Goal: Task Accomplishment & Management: Manage account settings

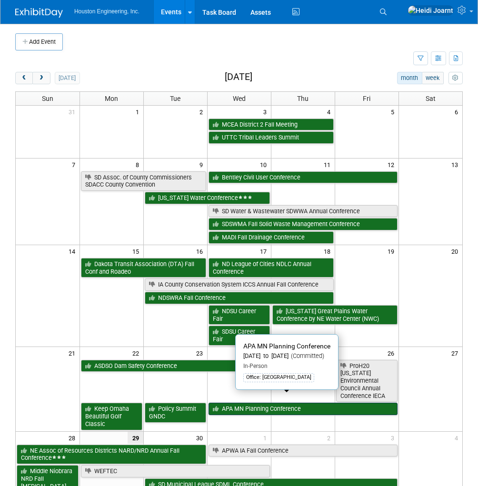
click at [240, 403] on link "APA MN Planning Conference" at bounding box center [303, 409] width 189 height 12
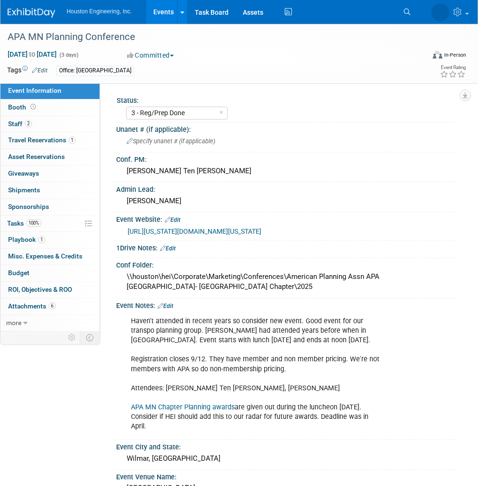
select select "3 - Reg/Prep Done"
select select "No"
select select "Multi-sector/Any/All"
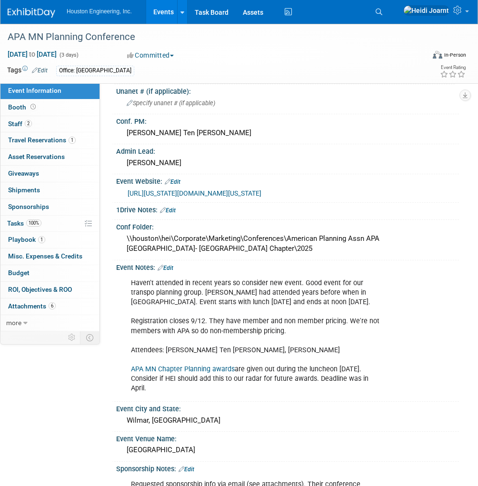
click at [171, 265] on link "Edit" at bounding box center [166, 268] width 16 height 7
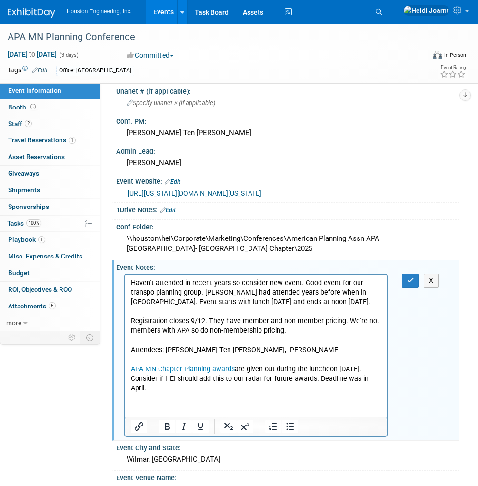
scroll to position [0, 0]
click at [183, 393] on html "Haven't attended in recent years so consider new event. Good event for our tran…" at bounding box center [255, 334] width 261 height 119
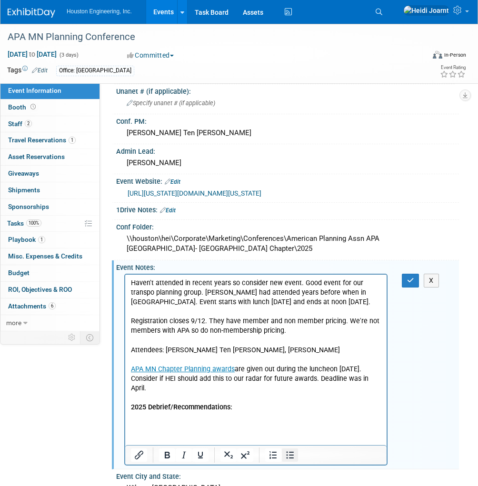
click at [295, 451] on icon "Bullet list" at bounding box center [289, 454] width 11 height 11
click at [407, 280] on icon "button" at bounding box center [410, 280] width 7 height 7
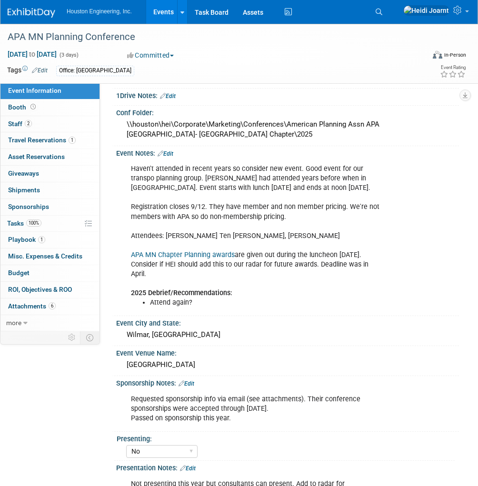
scroll to position [305, 0]
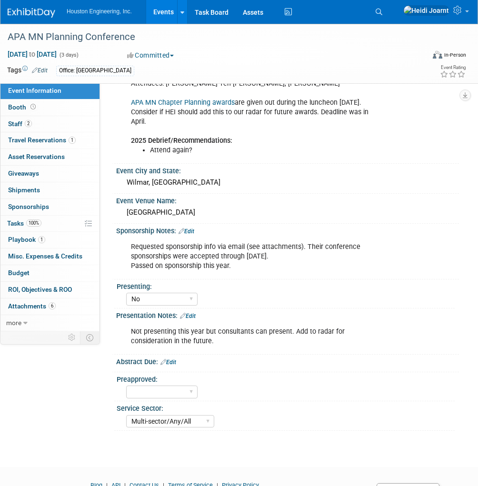
click at [195, 313] on link "Edit" at bounding box center [188, 316] width 16 height 7
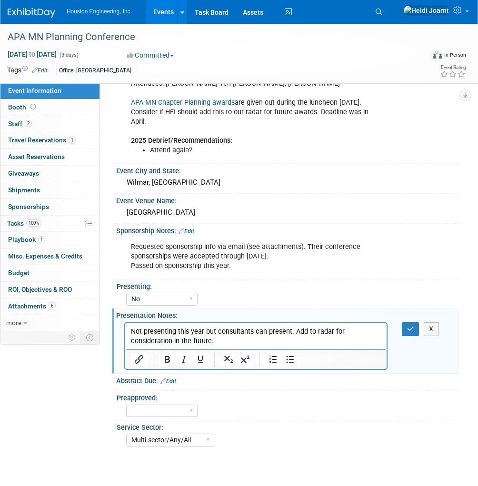
scroll to position [0, 0]
click at [417, 325] on button "button" at bounding box center [411, 329] width 18 height 14
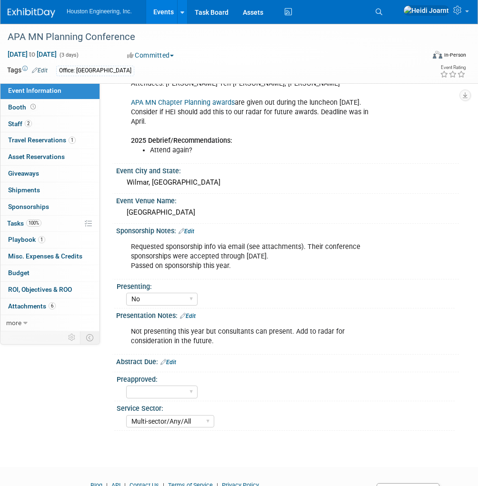
scroll to position [152, 0]
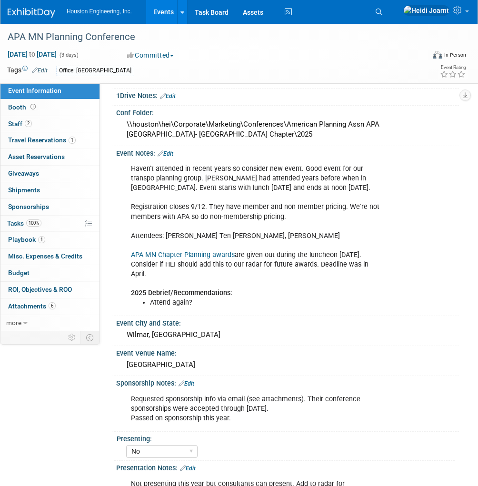
click at [273, 210] on div "Haven't attended in recent years so consider new event. Good event for our tran…" at bounding box center [255, 235] width 263 height 153
click at [286, 214] on div "Haven't attended in recent years so consider new event. Good event for our tran…" at bounding box center [255, 235] width 263 height 153
click at [42, 107] on link "Booth" at bounding box center [49, 108] width 99 height 16
select select "No"
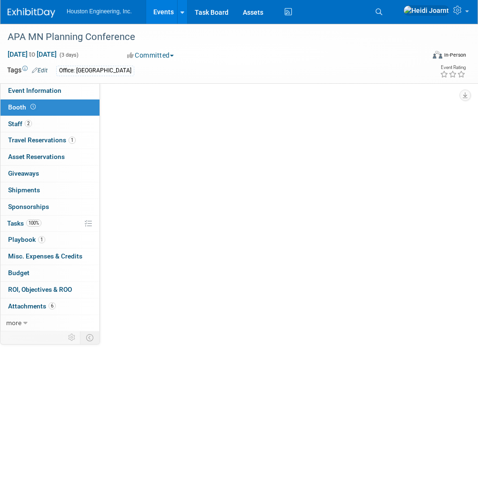
scroll to position [0, 0]
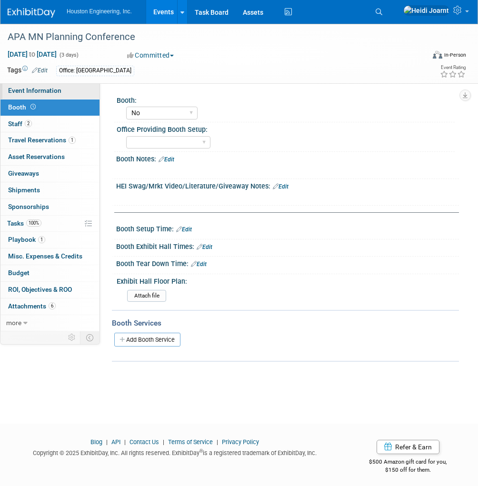
click at [48, 89] on span "Event Information" at bounding box center [34, 91] width 53 height 8
select select "3 - Reg/Prep Done"
select select "No"
select select "Multi-sector/Any/All"
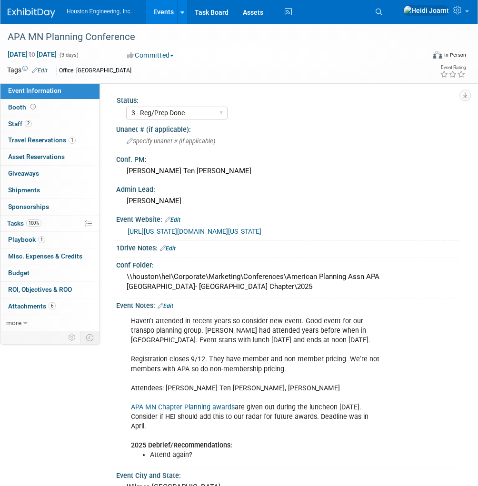
scroll to position [76, 0]
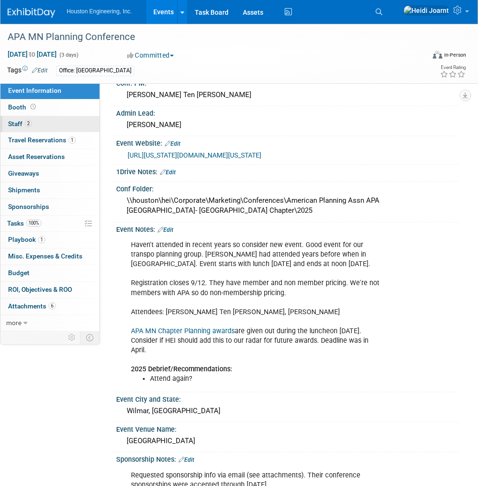
click at [63, 124] on link "2 Staff 2" at bounding box center [49, 124] width 99 height 16
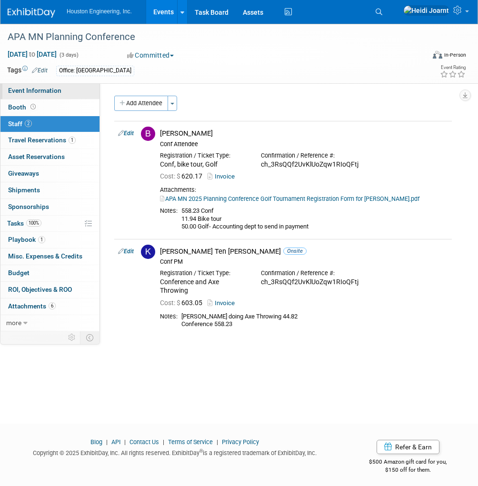
click at [57, 90] on span "Event Information" at bounding box center [34, 91] width 53 height 8
select select "3 - Reg/Prep Done"
select select "No"
select select "Multi-sector/Any/All"
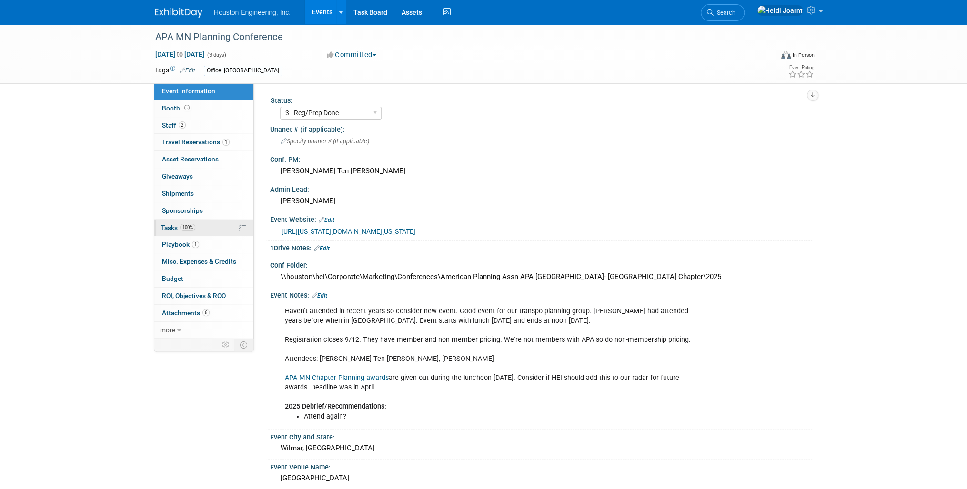
click at [199, 225] on link "100% Tasks 100%" at bounding box center [203, 227] width 99 height 17
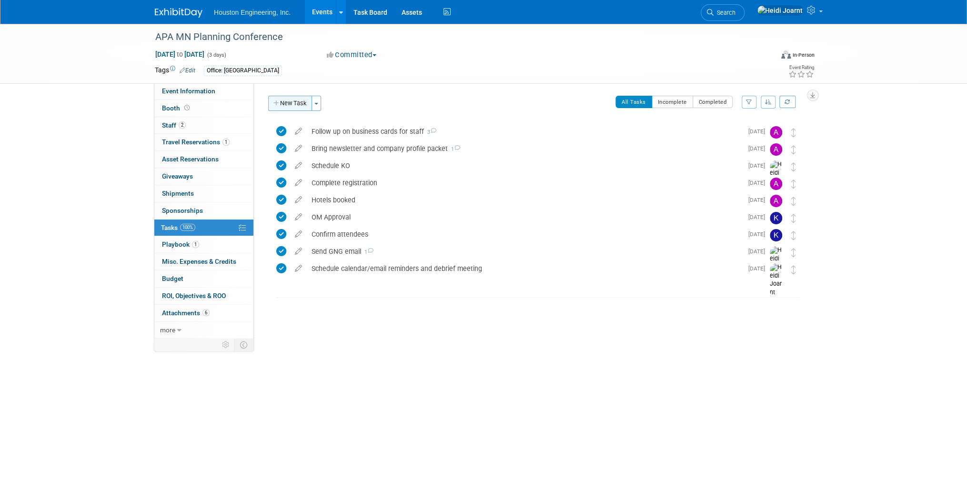
click at [293, 101] on button "New Task" at bounding box center [290, 103] width 44 height 15
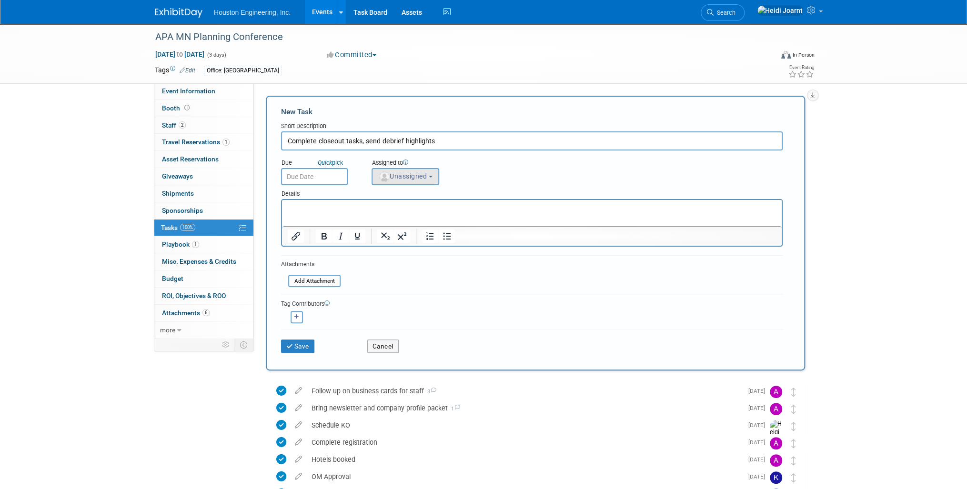
type input "Complete closeout tasks, send debrief highlights"
click at [416, 178] on span "Unassigned" at bounding box center [402, 176] width 49 height 8
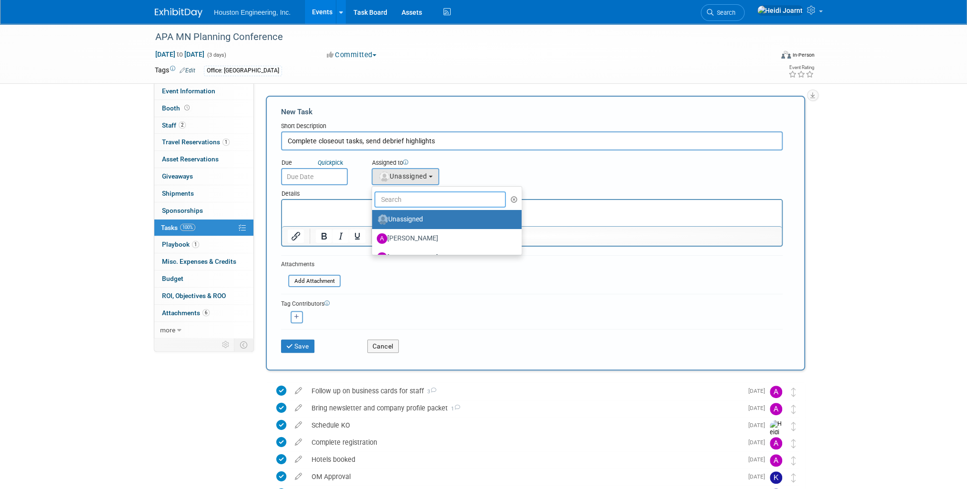
click at [411, 198] on input "text" at bounding box center [439, 199] width 131 height 16
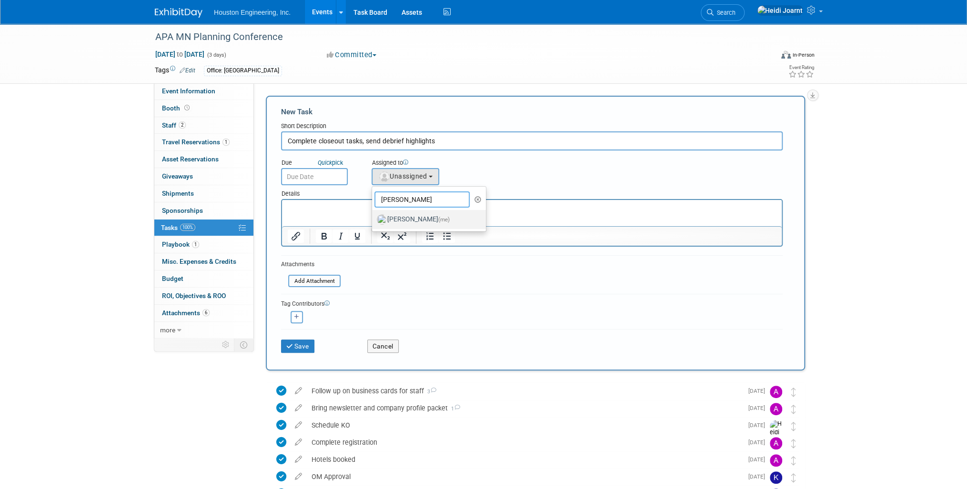
type input "heidi"
drag, startPoint x: 411, startPoint y: 223, endPoint x: 90, endPoint y: 9, distance: 386.1
click at [411, 223] on label "Heidi Joarnt (me)" at bounding box center [427, 219] width 100 height 15
click at [373, 221] on input "Heidi Joarnt (me)" at bounding box center [370, 218] width 6 height 6
select select "6d2580fd-cc23-403a-9f47-834f17e7f51f"
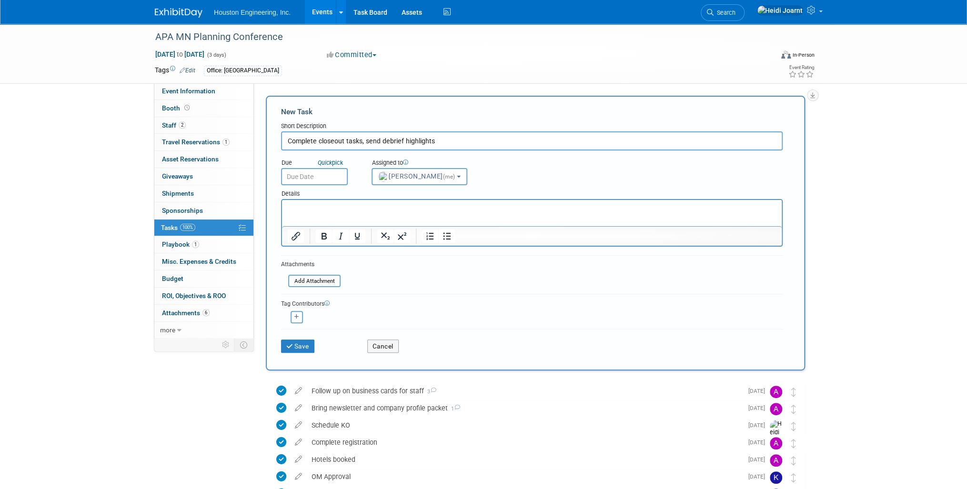
click at [318, 188] on div "Details" at bounding box center [531, 192] width 501 height 14
click at [321, 182] on input "text" at bounding box center [314, 176] width 67 height 17
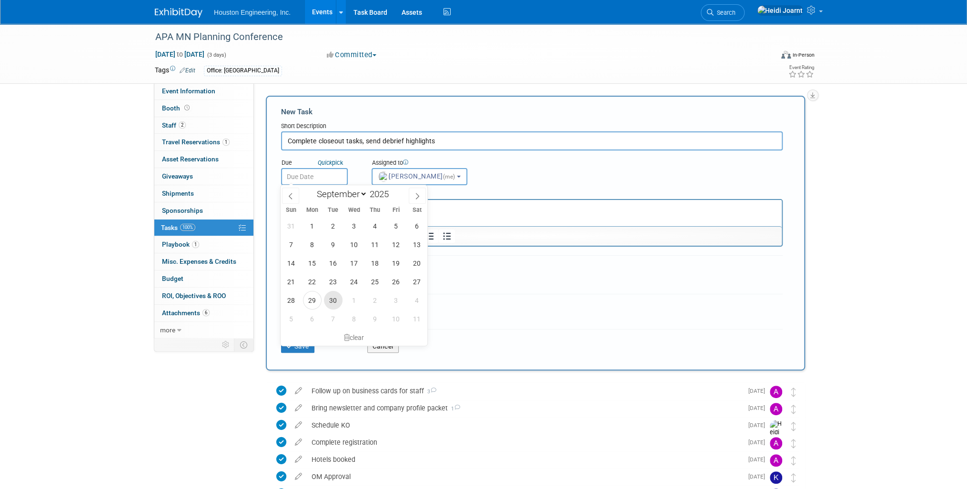
click at [326, 297] on span "30" at bounding box center [333, 300] width 19 height 19
type input "Sep 30, 2025"
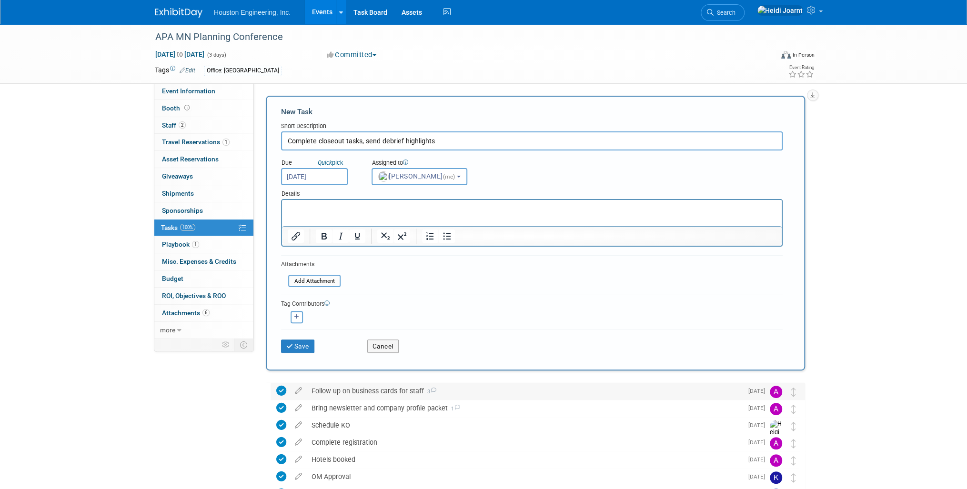
scroll to position [76, 0]
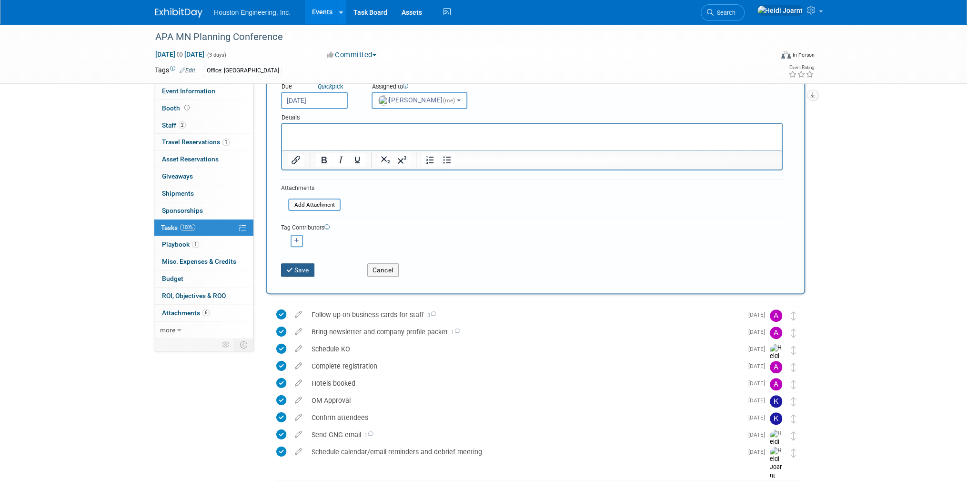
click at [307, 271] on button "Save" at bounding box center [297, 269] width 33 height 13
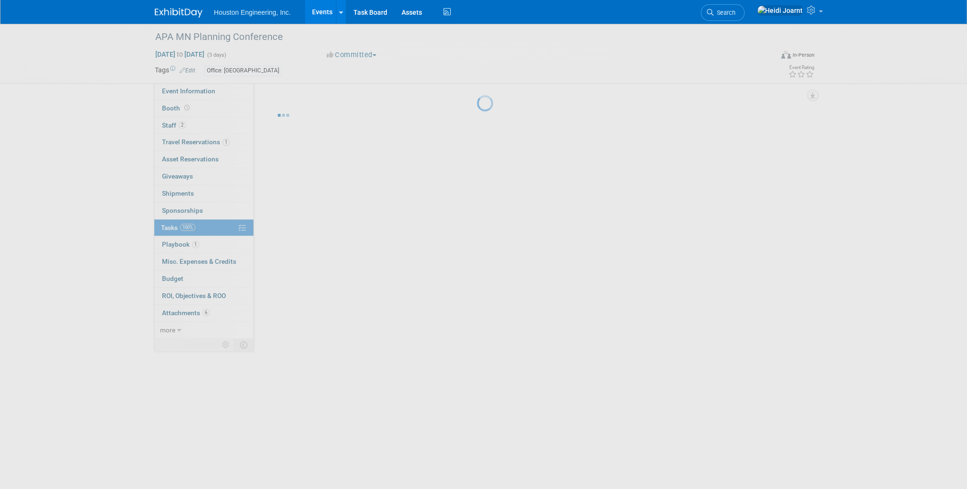
scroll to position [0, 0]
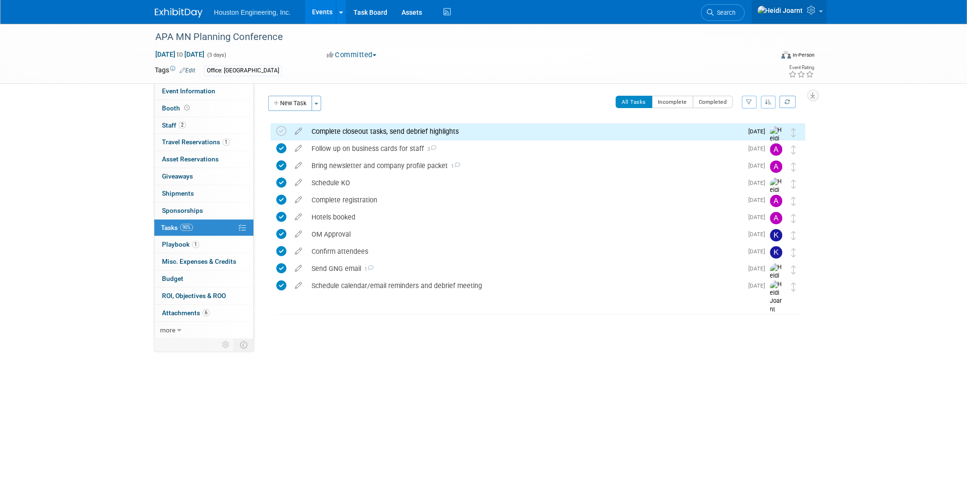
click at [478, 11] on icon at bounding box center [812, 10] width 11 height 9
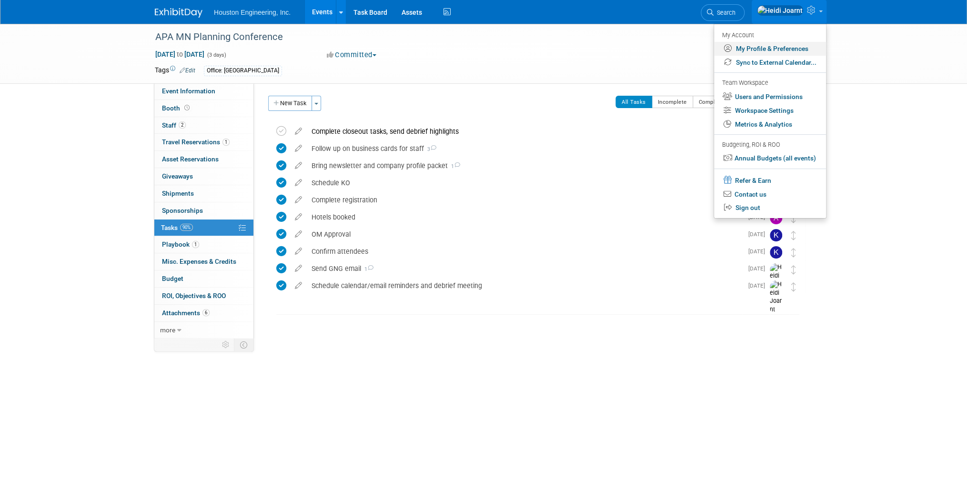
click at [478, 44] on link "My Profile & Preferences" at bounding box center [770, 49] width 112 height 14
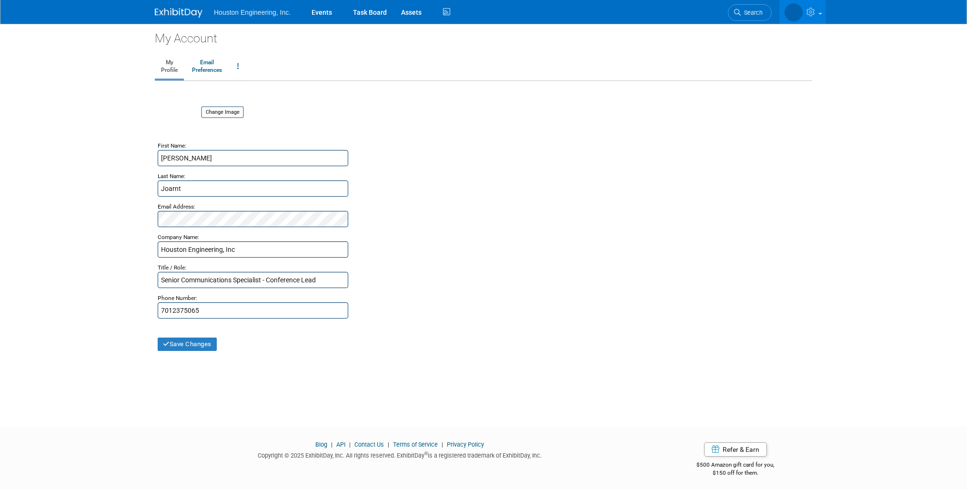
click at [211, 69] on link "Email Preferences" at bounding box center [207, 67] width 42 height 24
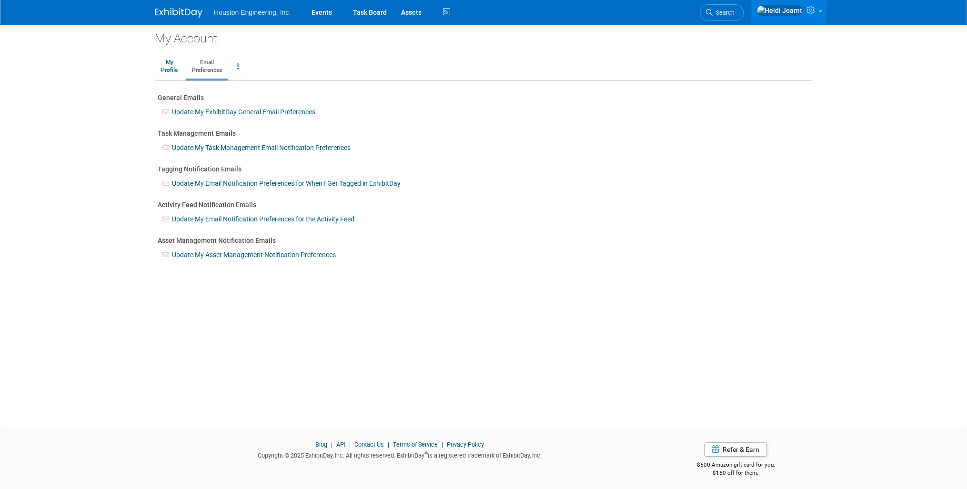
click at [198, 148] on link "Update My Task Management Email Notification Preferences" at bounding box center [261, 148] width 179 height 8
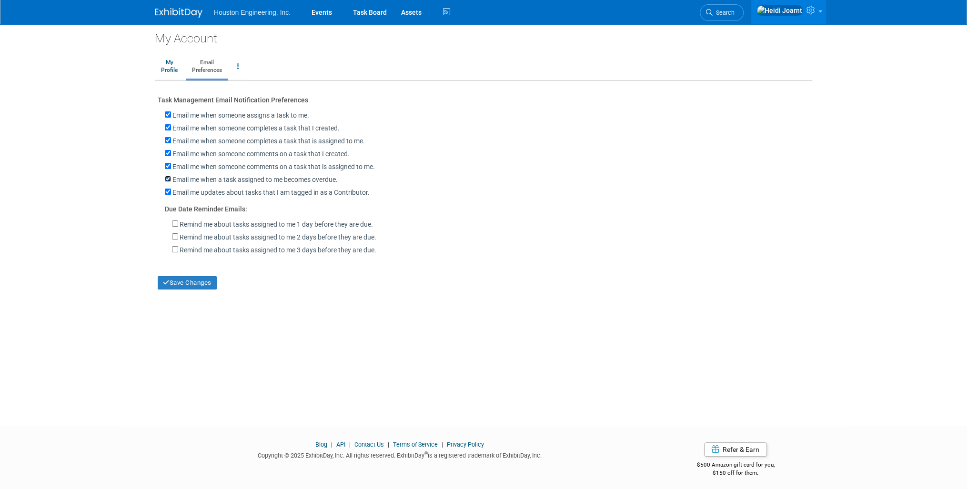
click at [165, 180] on input "Email me when a task assigned to me becomes overdue." at bounding box center [168, 179] width 6 height 6
checkbox input "false"
click at [196, 278] on button "Save Changes" at bounding box center [187, 282] width 59 height 13
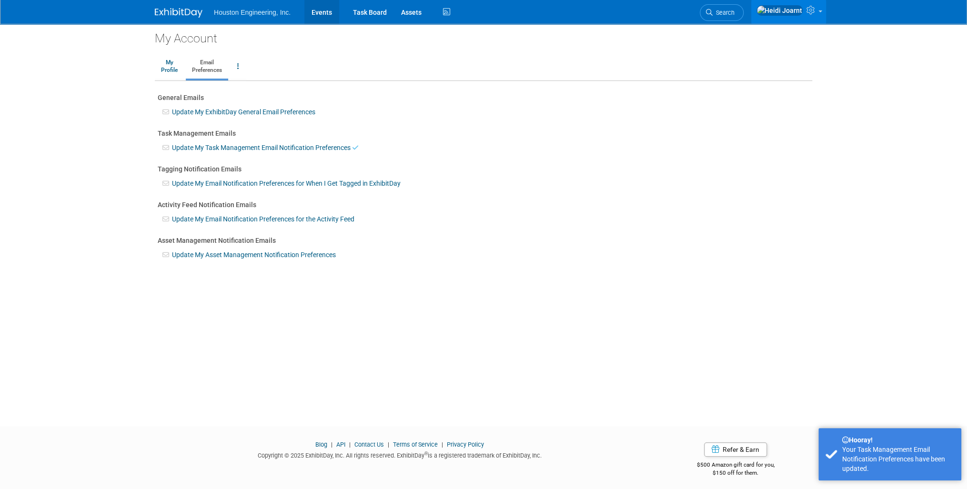
click at [325, 13] on link "Events" at bounding box center [321, 12] width 35 height 24
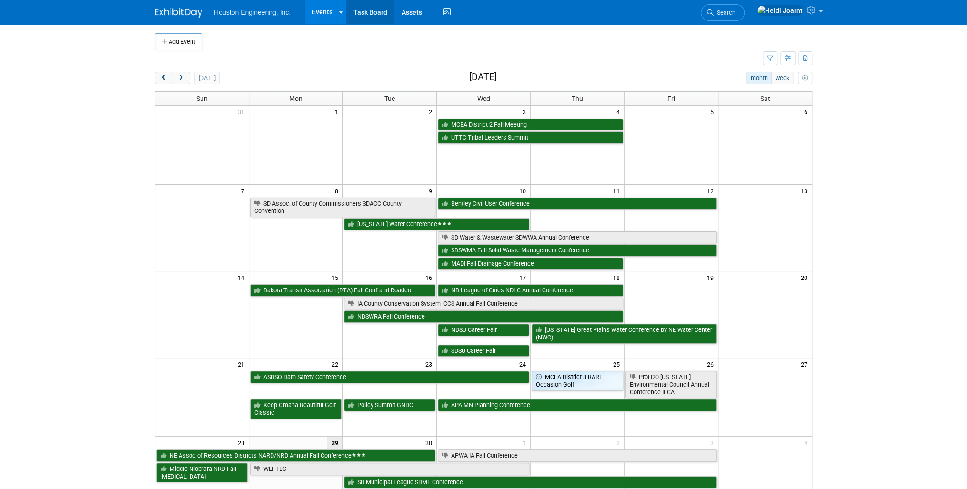
click at [369, 15] on link "Task Board" at bounding box center [370, 12] width 48 height 24
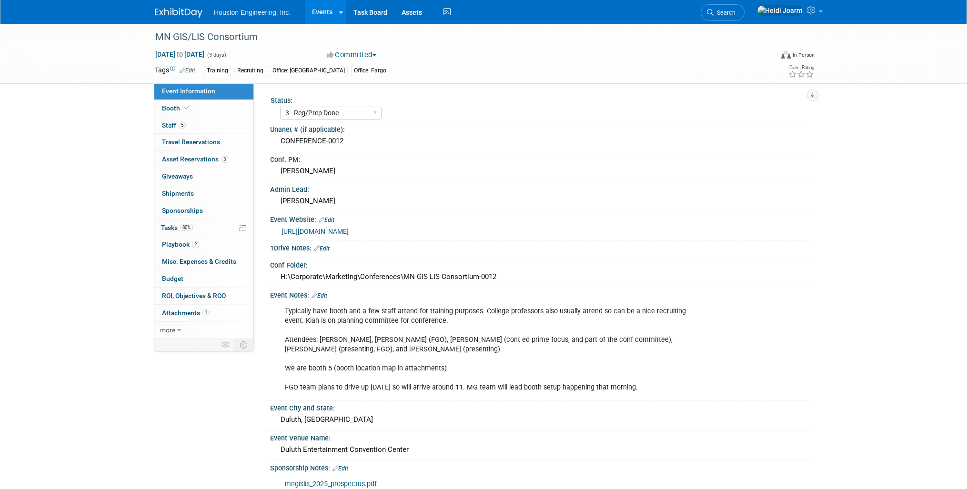
select select "3 - Reg/Prep Done"
select select "Yes"
select select "Geo. Technology"
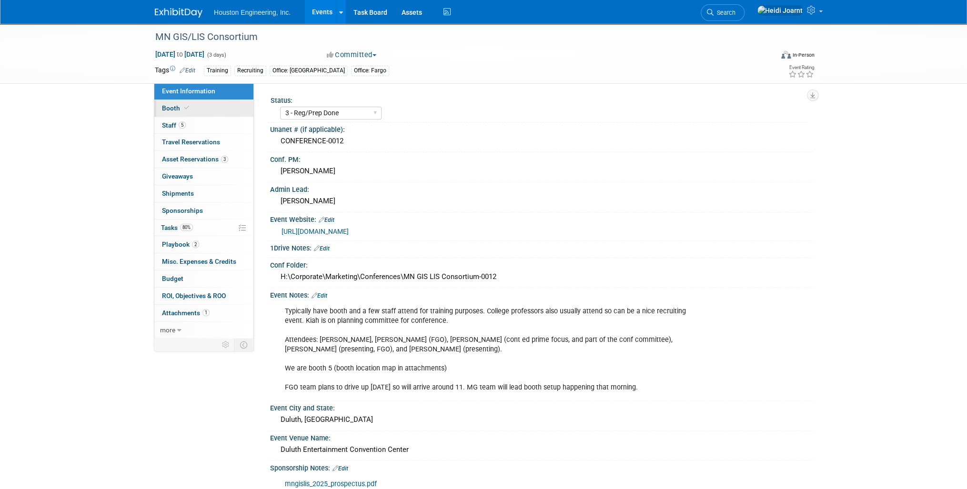
click at [200, 106] on link "Booth" at bounding box center [203, 108] width 99 height 17
select select "Yes"
select select "[GEOGRAPHIC_DATA]"
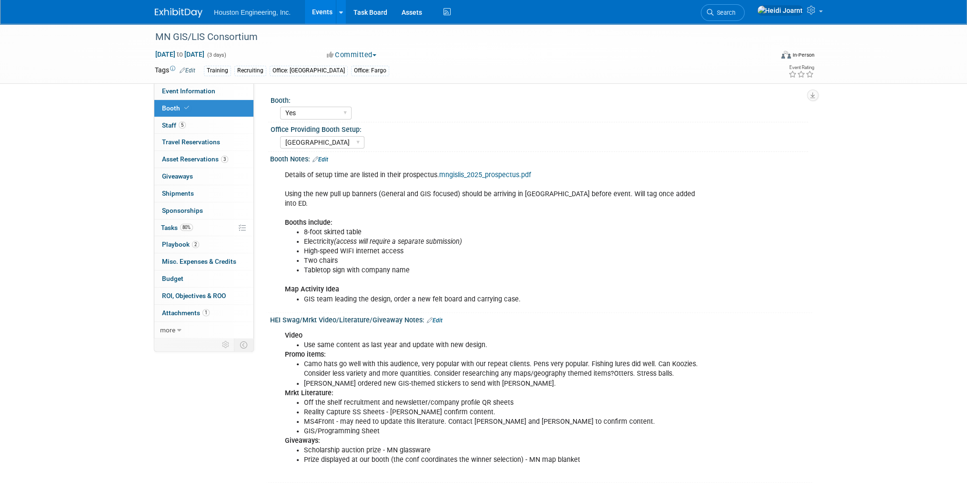
click at [438, 317] on link "Edit" at bounding box center [435, 320] width 16 height 7
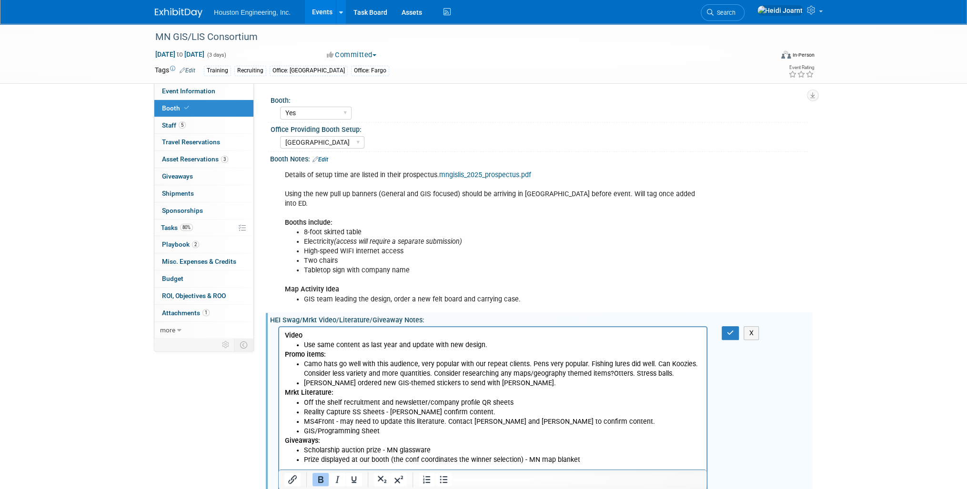
click at [396, 429] on li "GIS/Programming Sheet" at bounding box center [502, 432] width 397 height 10
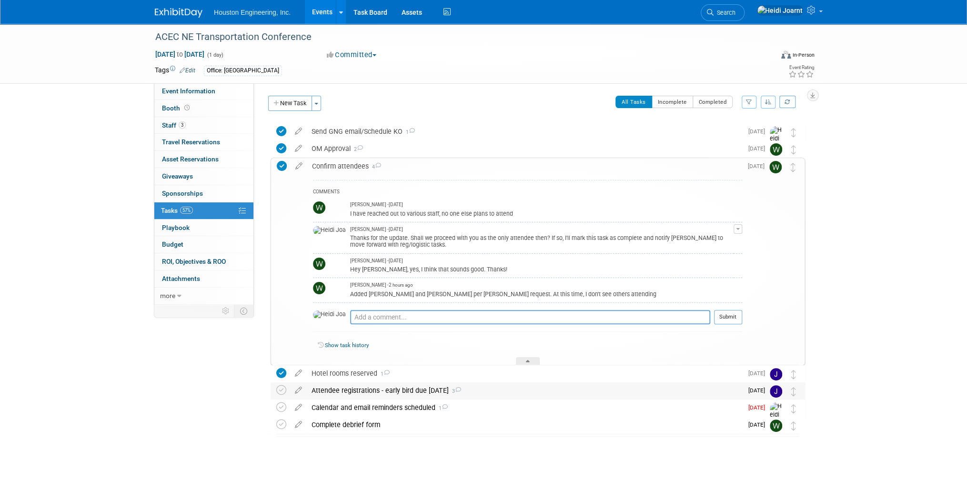
click at [506, 386] on div "Attendee registrations - early bird due Oct 1 3" at bounding box center [525, 390] width 436 height 16
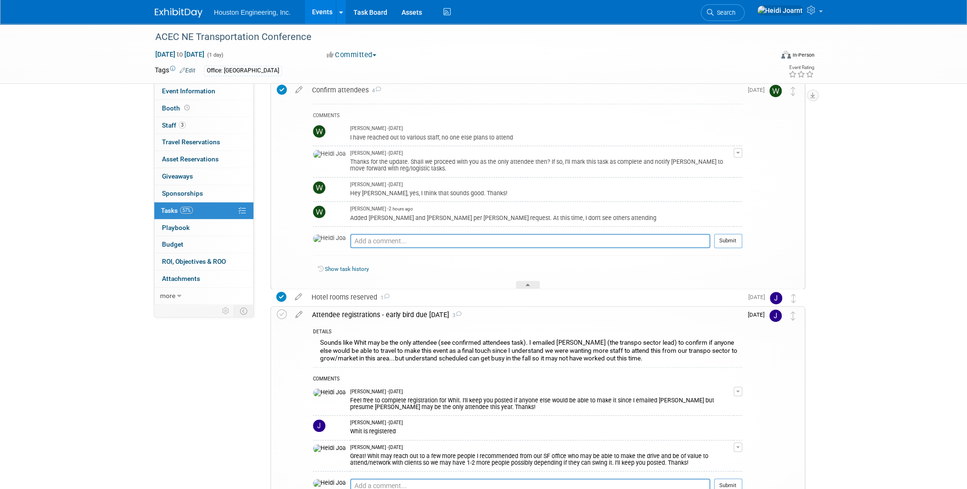
scroll to position [114, 0]
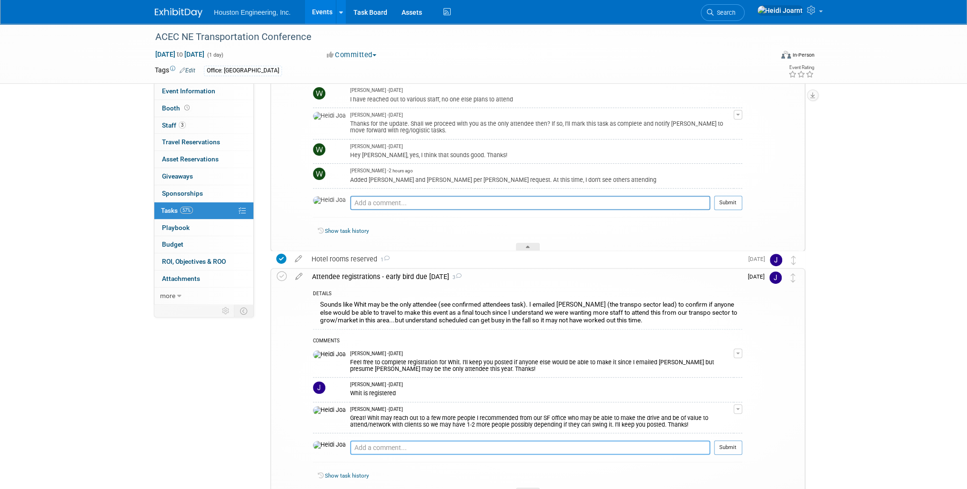
click at [417, 449] on textarea at bounding box center [530, 447] width 360 height 14
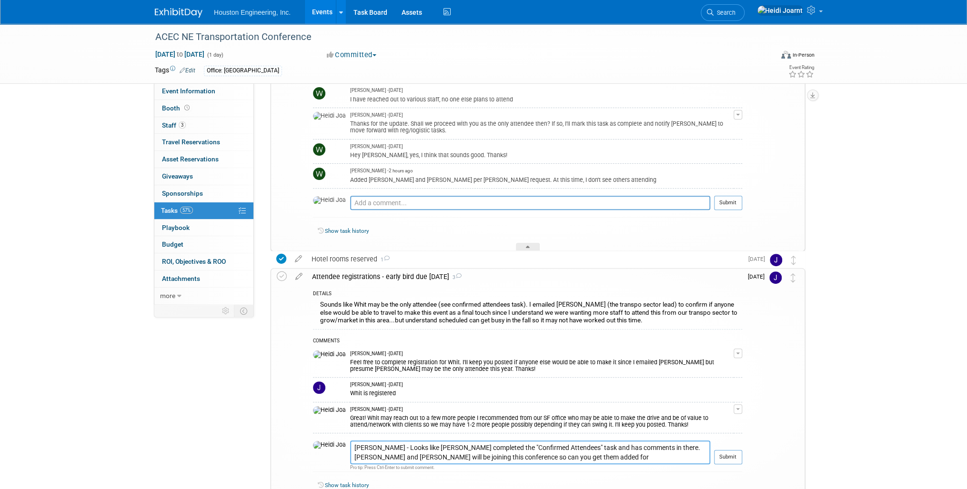
click at [623, 448] on textarea "Jessica - Looks like Whit completed the "Confirmed Attendees" task and has comm…" at bounding box center [530, 451] width 360 height 23
click at [619, 449] on textarea "Jessica - Looks like Whit completed the "Confirmed Attendees" task and has comm…" at bounding box center [530, 451] width 360 height 23
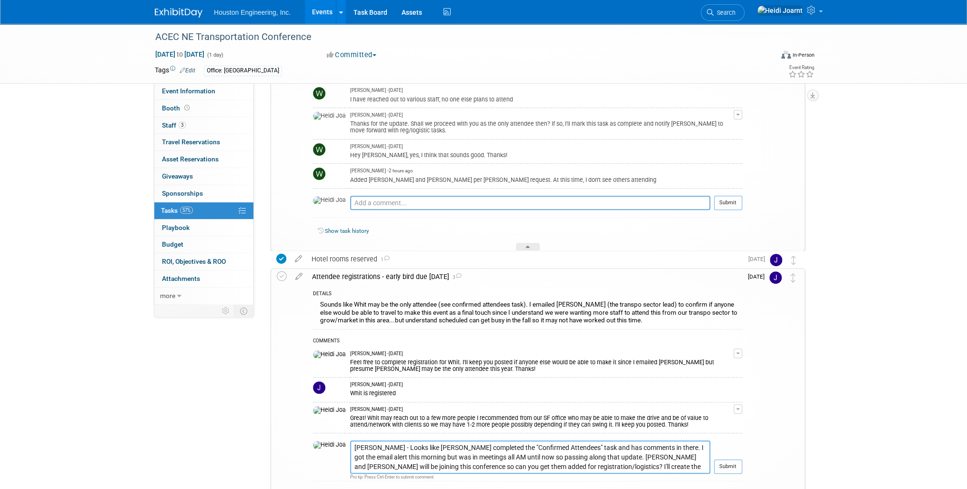
click at [548, 467] on textarea "Jessica - Looks like Whit completed the "Confirmed Attendees" task and has comm…" at bounding box center [530, 456] width 360 height 33
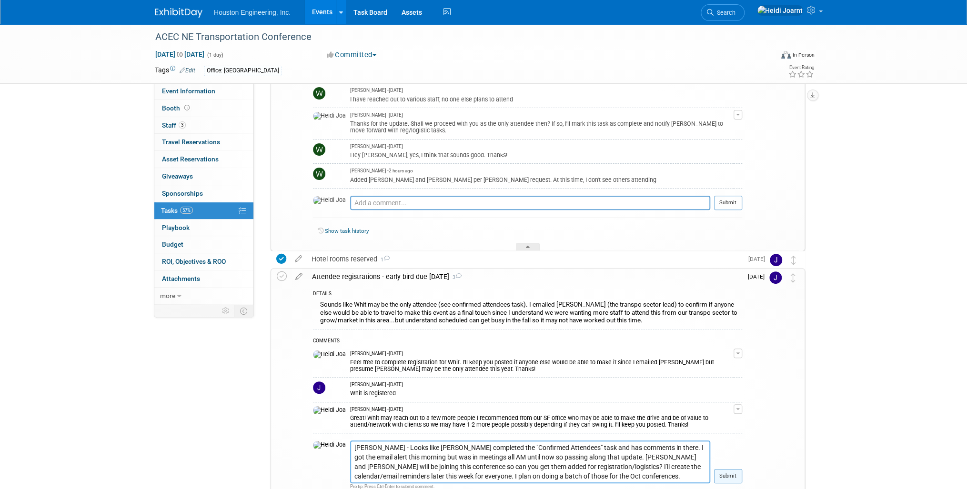
type textarea "Jessica - Looks like Whit completed the "Confirmed Attendees" task and has comm…"
click at [727, 474] on button "Submit" at bounding box center [728, 476] width 28 height 14
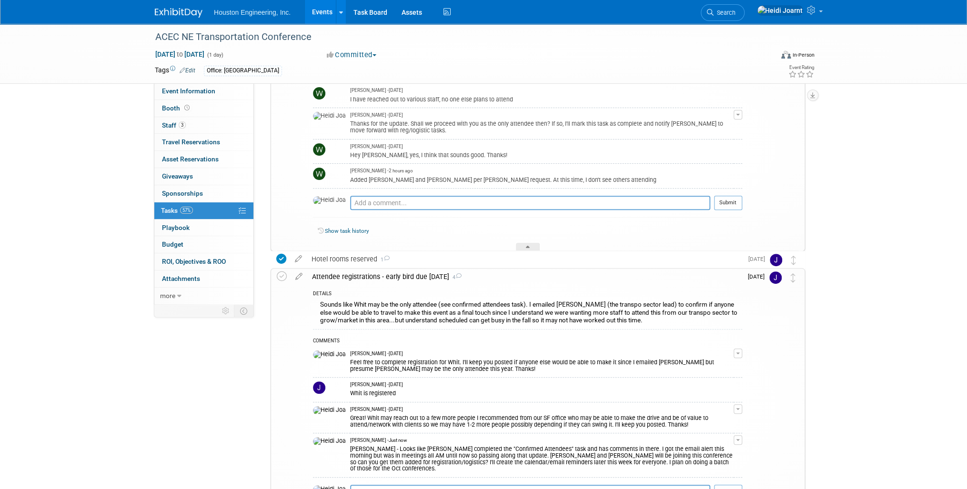
scroll to position [0, 0]
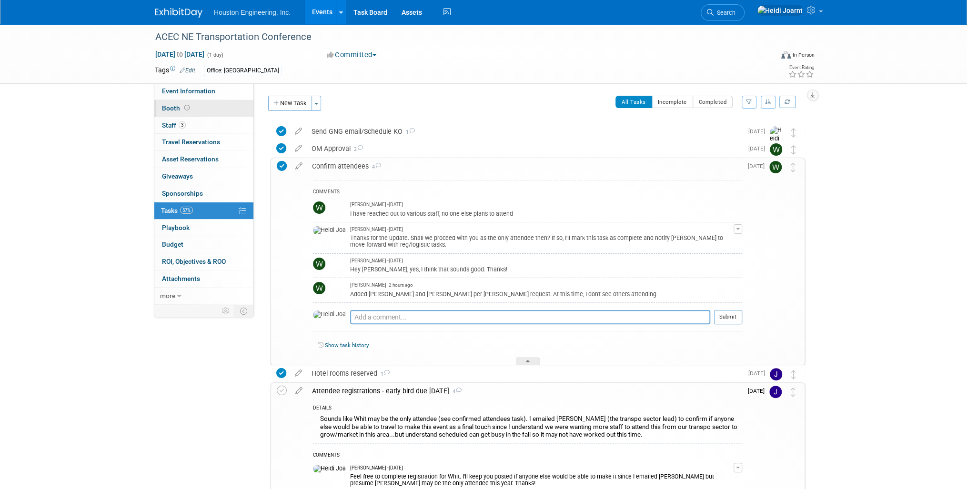
click at [190, 116] on link "Booth" at bounding box center [203, 108] width 99 height 17
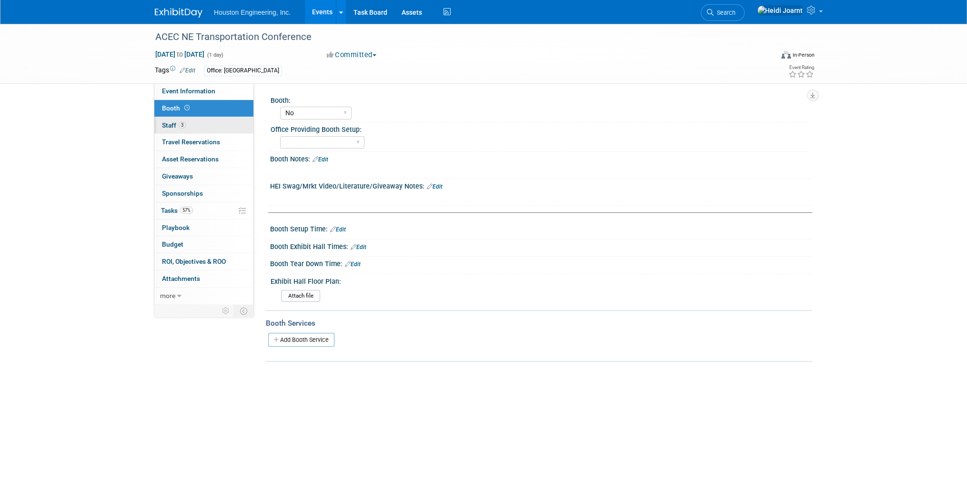
click at [190, 124] on link "3 Staff 3" at bounding box center [203, 125] width 99 height 17
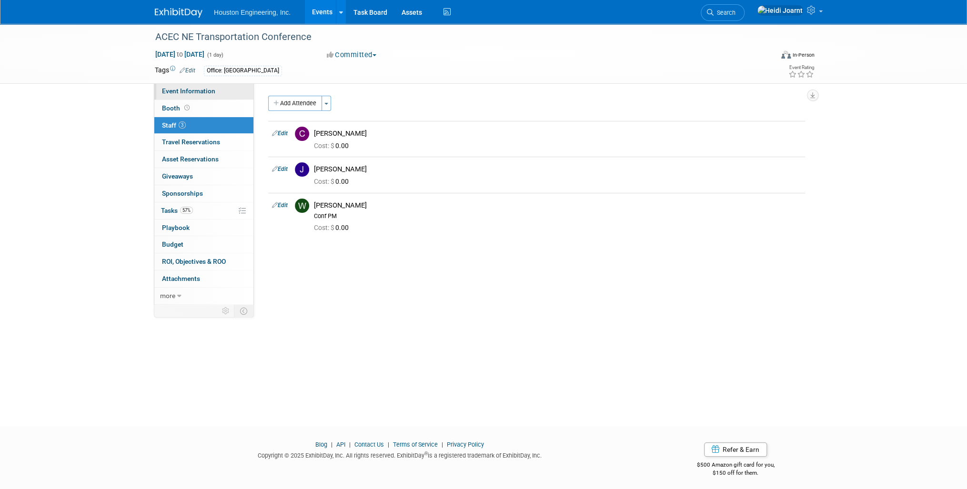
click at [202, 89] on span "Event Information" at bounding box center [188, 91] width 53 height 8
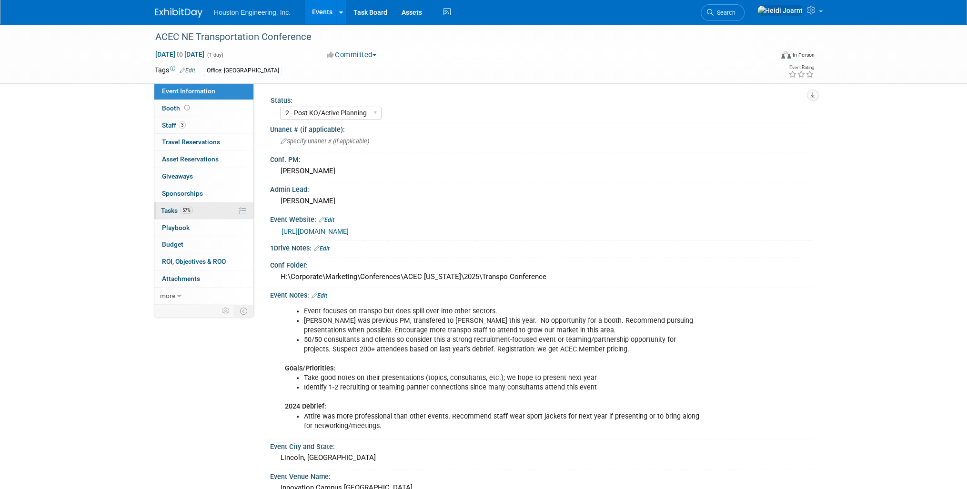
click at [201, 209] on link "57% Tasks 57%" at bounding box center [203, 210] width 99 height 17
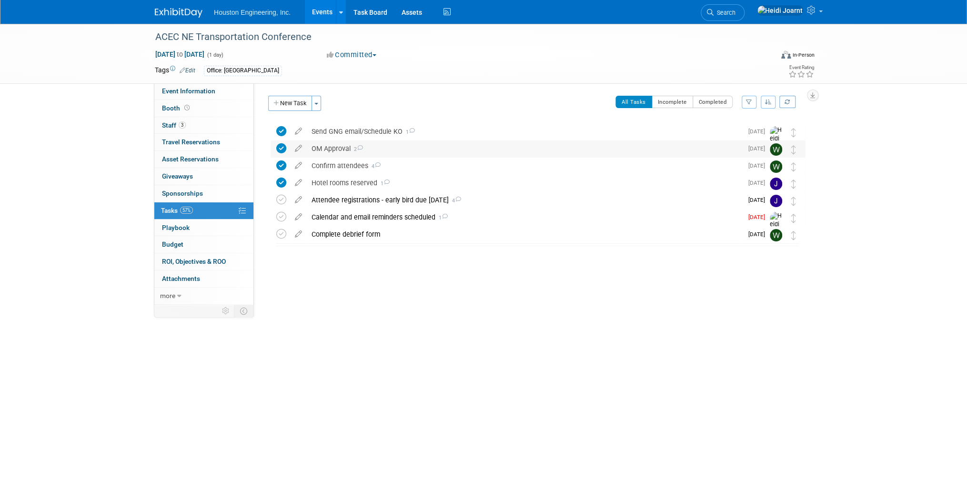
click at [456, 156] on div "OM Approval 2" at bounding box center [525, 148] width 436 height 16
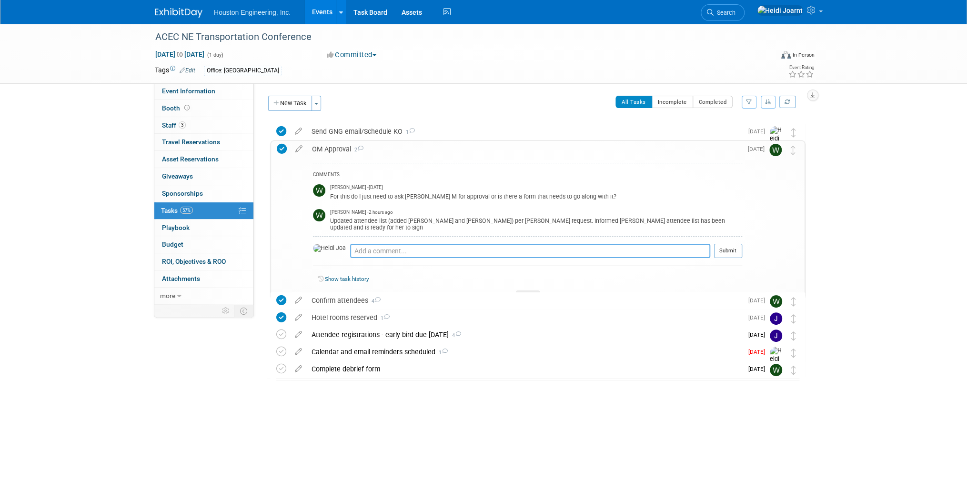
click at [432, 248] on textarea at bounding box center [530, 251] width 360 height 14
type textarea "Thanks!"
click at [710, 244] on td "Submit" at bounding box center [726, 254] width 32 height 21
click at [723, 244] on button "Submit" at bounding box center [728, 251] width 28 height 14
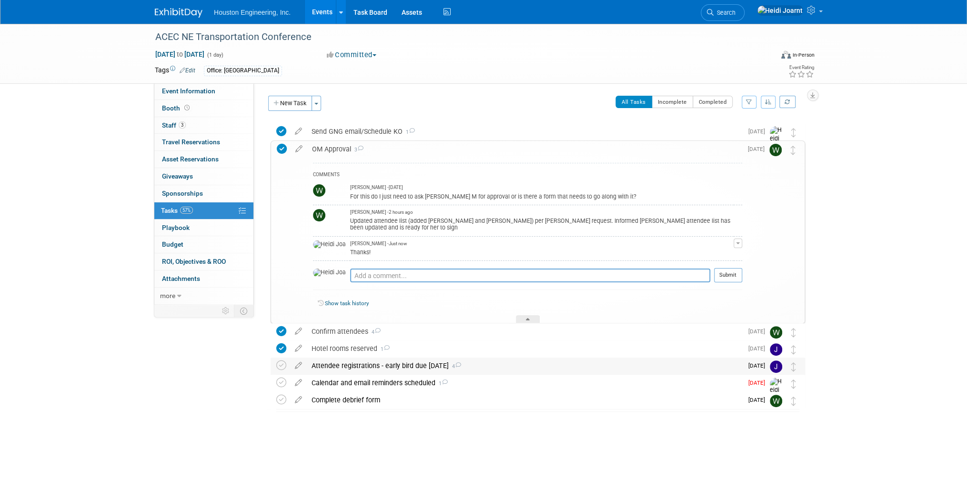
click at [482, 368] on div "Attendee registrations - early bird due Oct 1 4" at bounding box center [525, 366] width 436 height 16
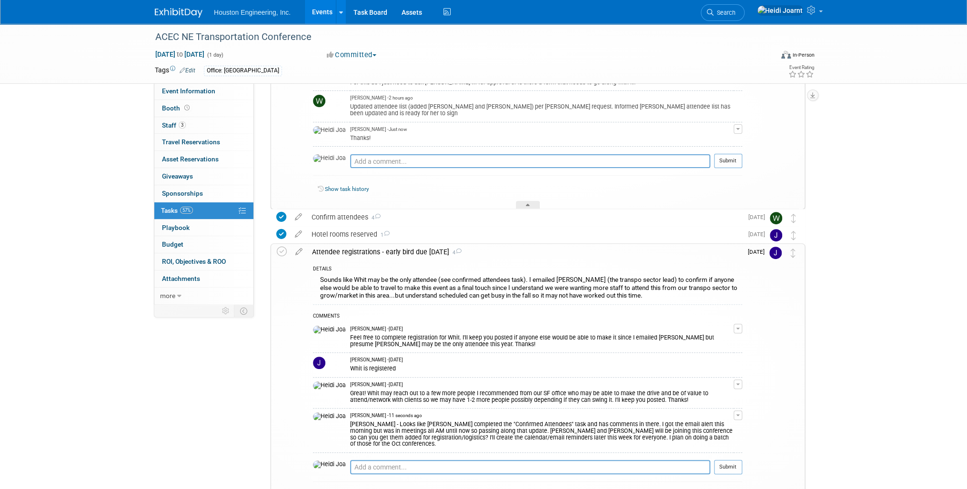
scroll to position [226, 0]
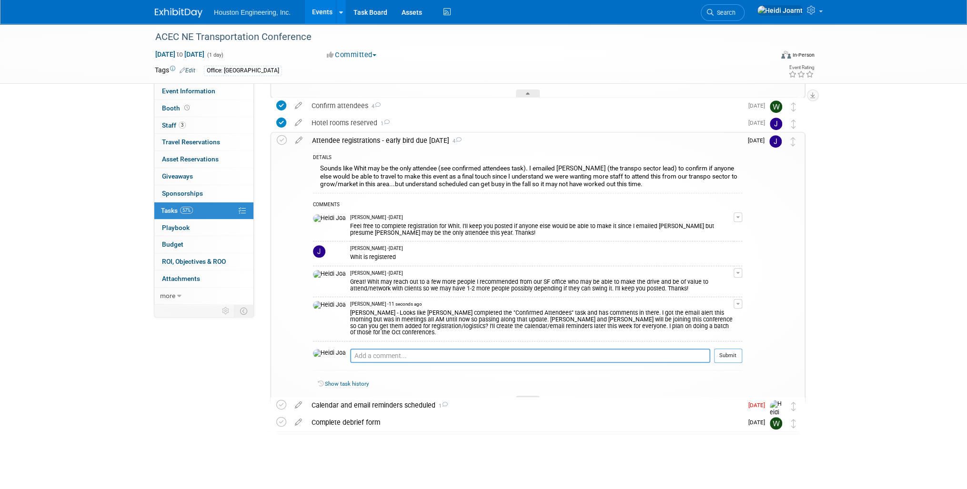
click at [519, 396] on div at bounding box center [528, 400] width 24 height 8
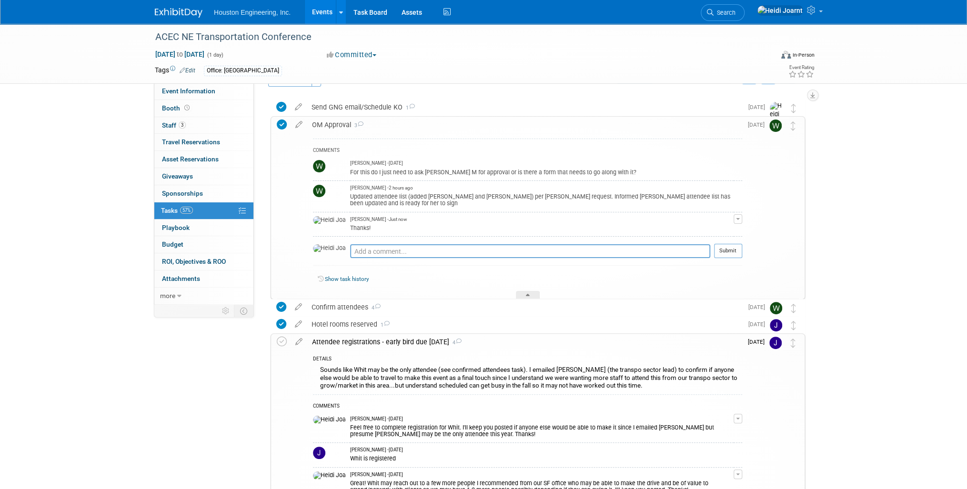
scroll to position [0, 0]
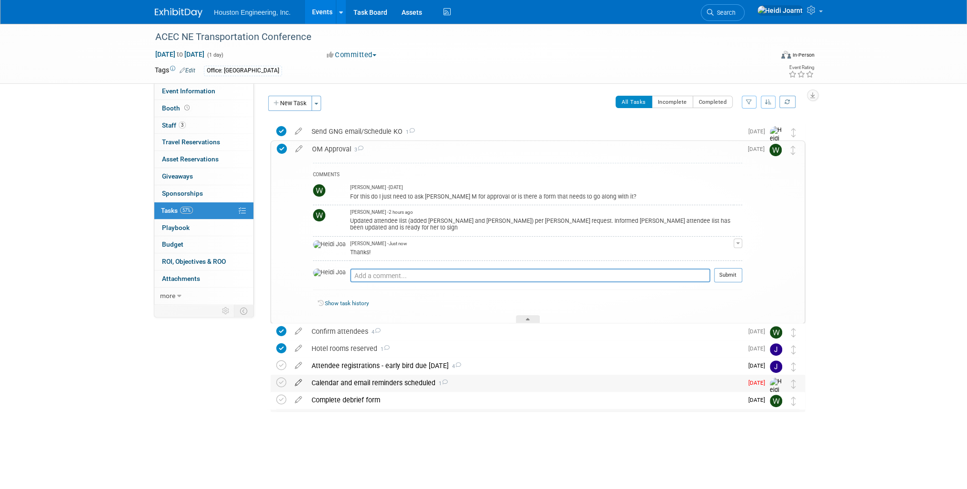
click at [299, 383] on icon at bounding box center [298, 381] width 17 height 12
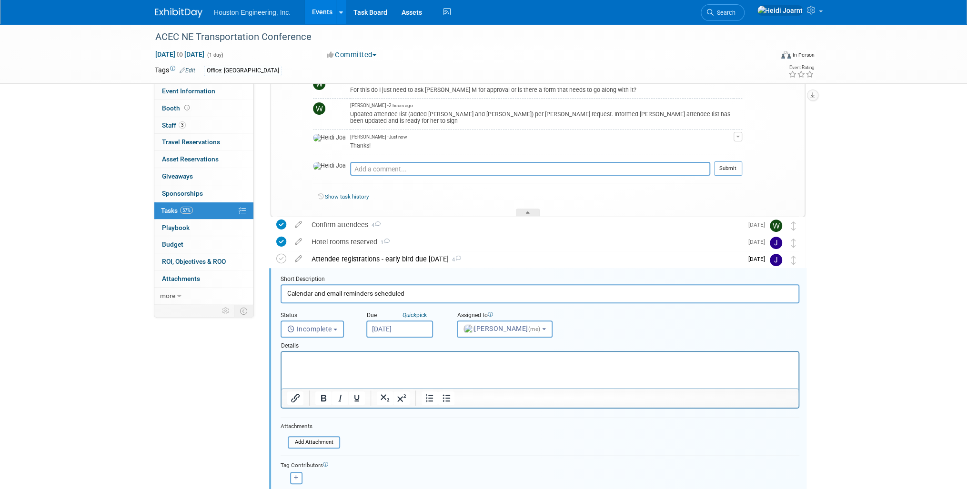
scroll to position [217, 0]
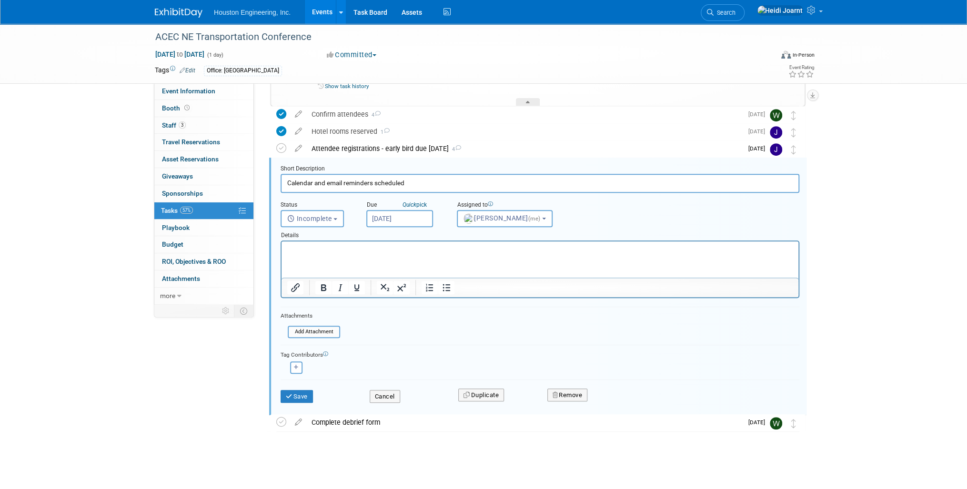
click at [409, 218] on input "Sep 26, 2025" at bounding box center [399, 218] width 67 height 17
click at [480, 340] on span "3" at bounding box center [481, 342] width 19 height 19
type input "Oct 3, 2025"
click at [294, 390] on button "Save" at bounding box center [296, 396] width 32 height 13
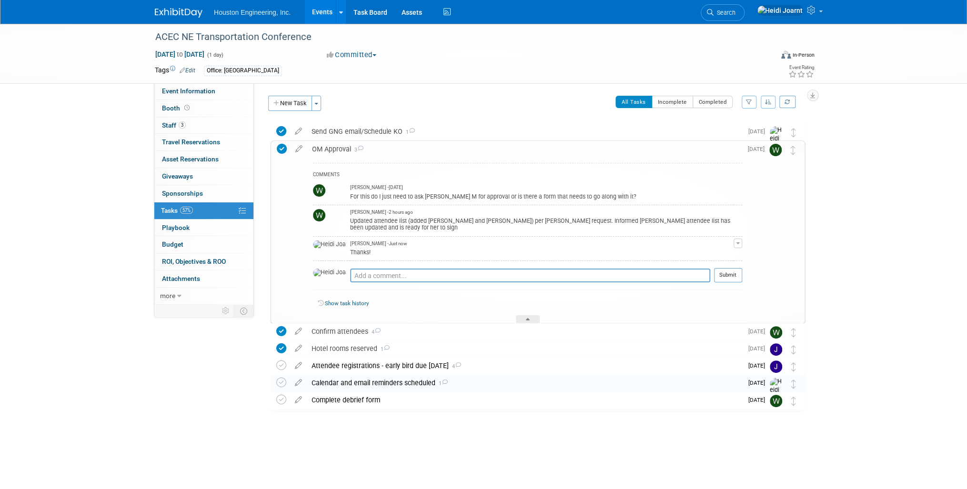
scroll to position [0, 0]
click at [326, 12] on link "Events" at bounding box center [322, 12] width 35 height 24
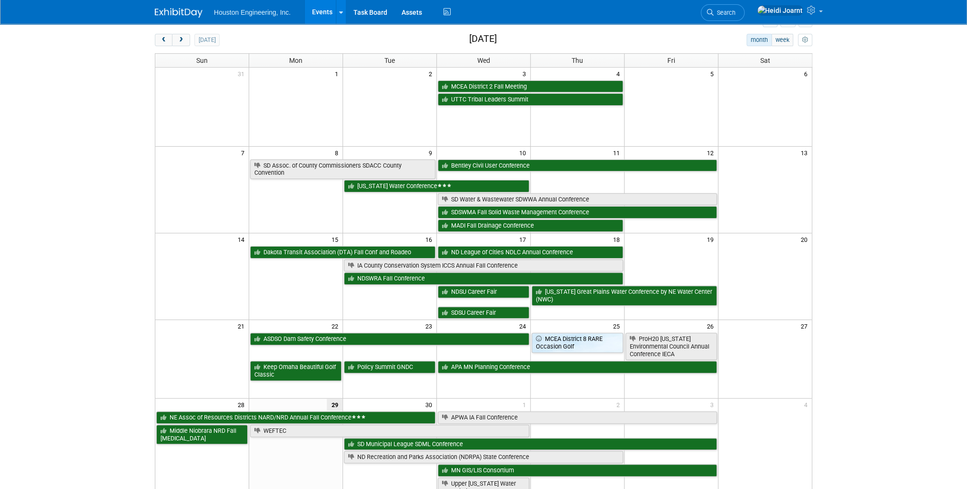
scroll to position [76, 0]
